Goal: Task Accomplishment & Management: Use online tool/utility

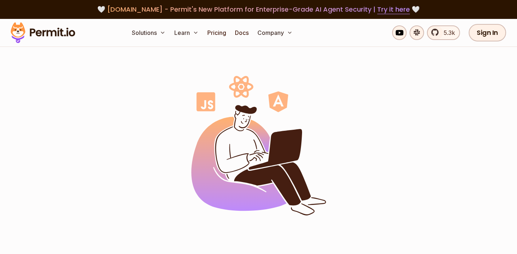
click at [146, 13] on span "agent.security - Permit's New Platform for Enterprise-Grade AI Agent Security |…" at bounding box center [258, 9] width 303 height 9
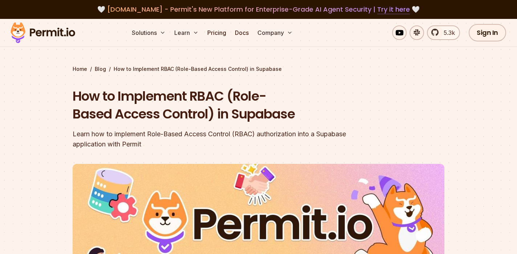
click at [387, 7] on link "Try it here" at bounding box center [393, 9] width 33 height 9
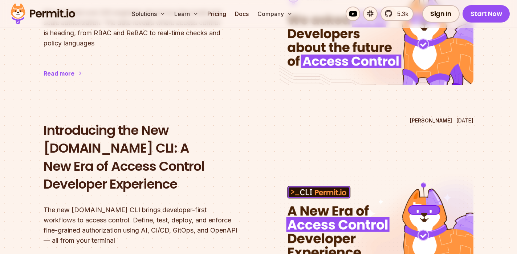
scroll to position [160, 0]
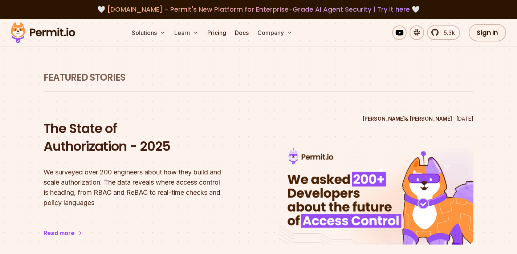
click at [66, 32] on img at bounding box center [42, 32] width 71 height 25
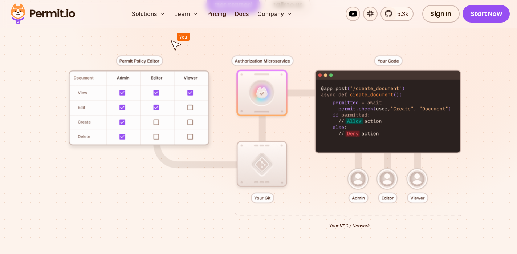
scroll to position [164, 0]
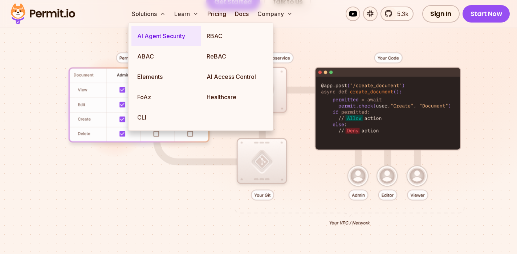
click at [157, 36] on link "AI Agent Security" at bounding box center [165, 36] width 69 height 20
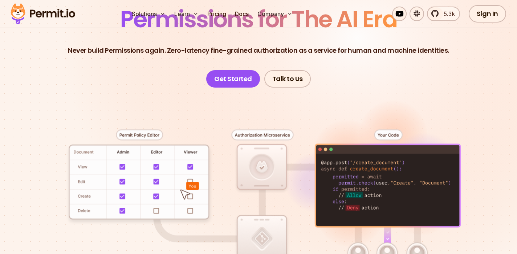
scroll to position [0, 0]
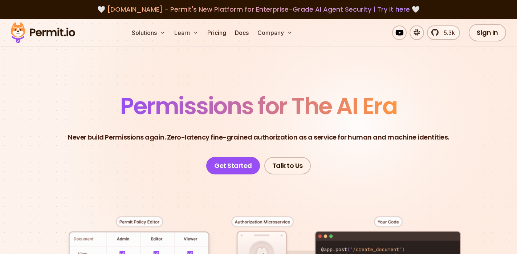
click at [379, 9] on link "Try it here" at bounding box center [393, 9] width 33 height 9
